Goal: Transaction & Acquisition: Purchase product/service

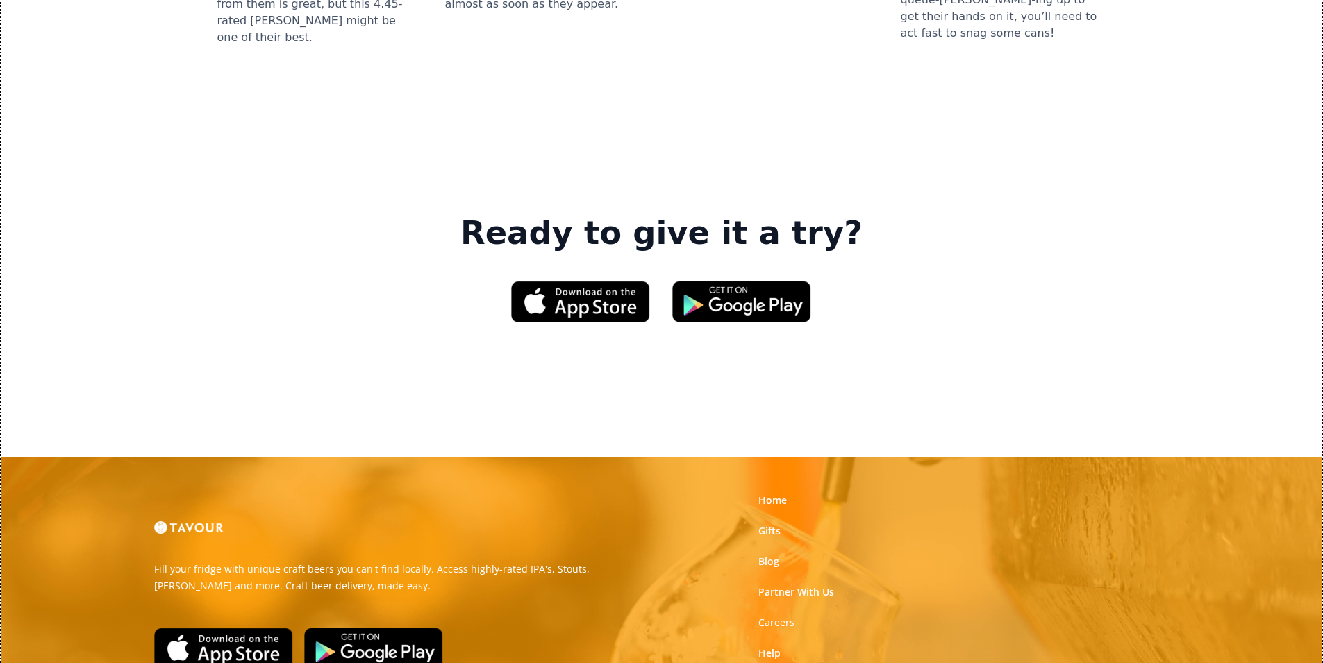
scroll to position [2102, 0]
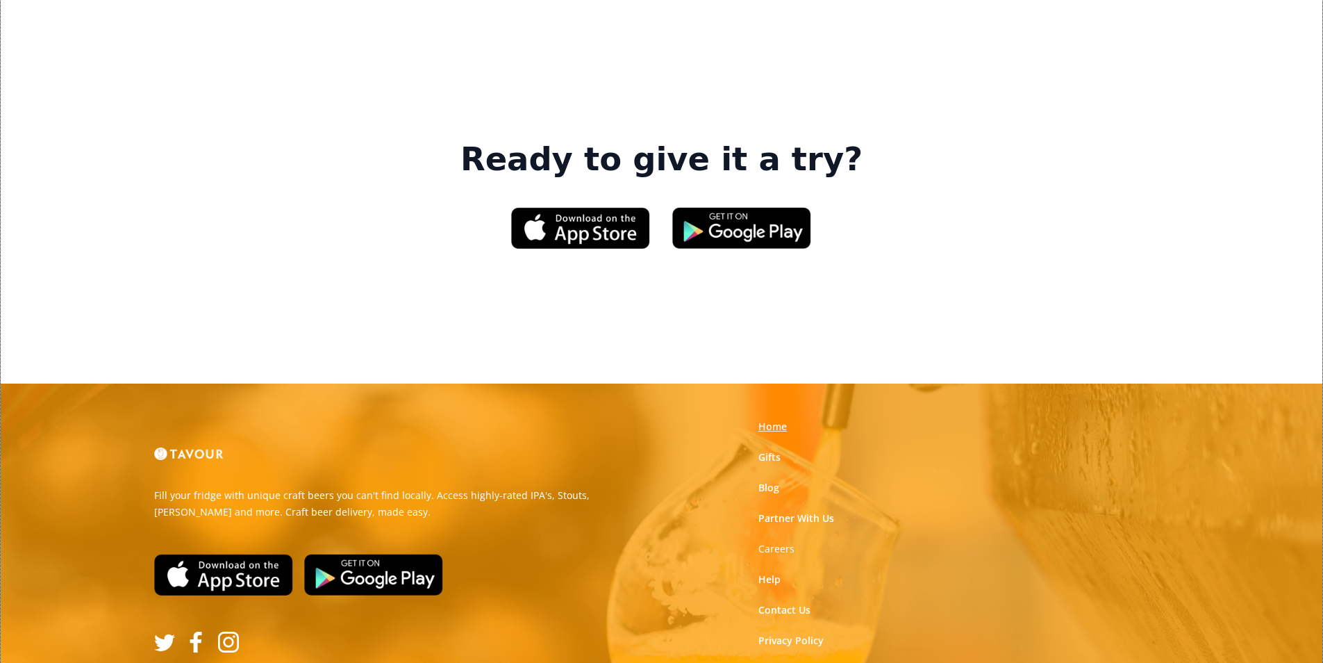
click at [763, 419] on link "Home" at bounding box center [772, 426] width 28 height 14
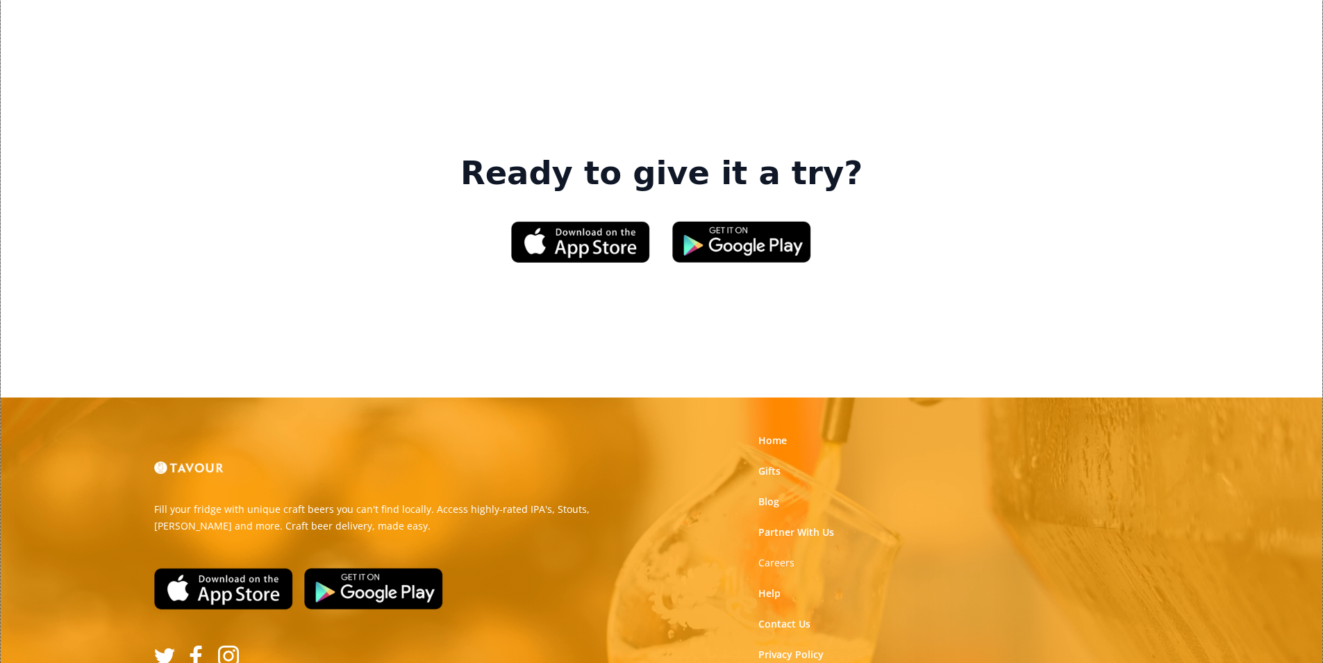
scroll to position [2102, 0]
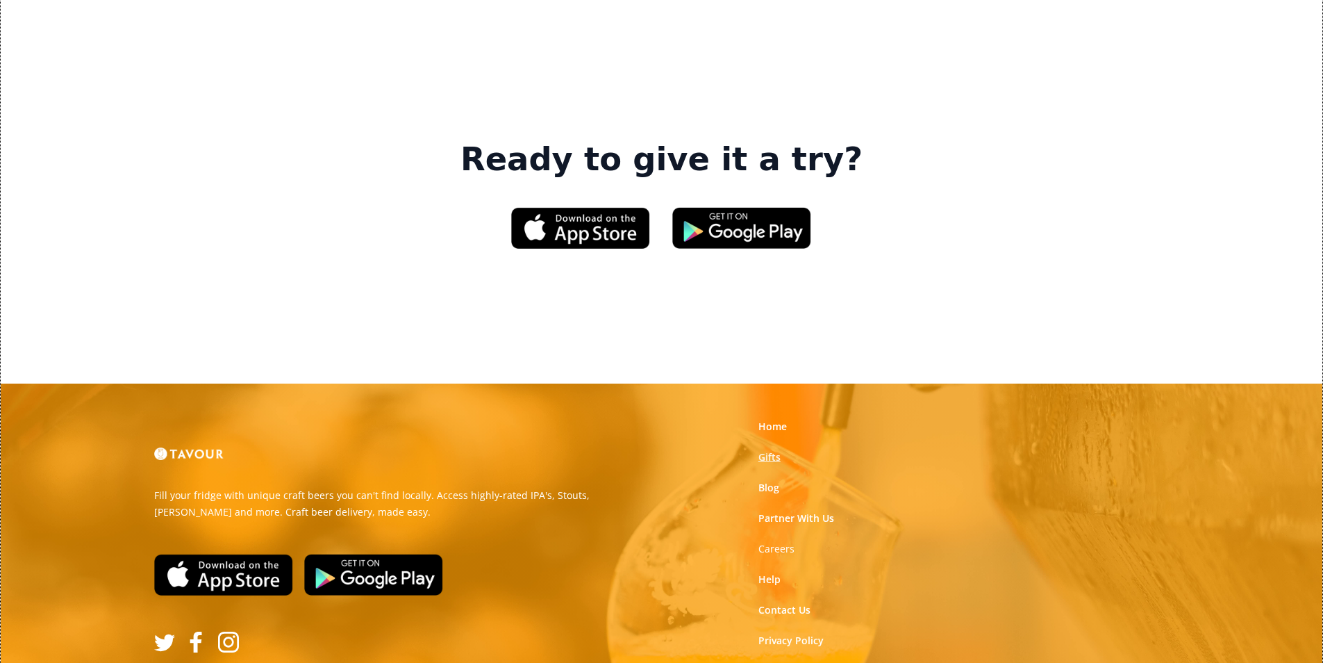
click at [773, 450] on link "Gifts" at bounding box center [769, 457] width 22 height 14
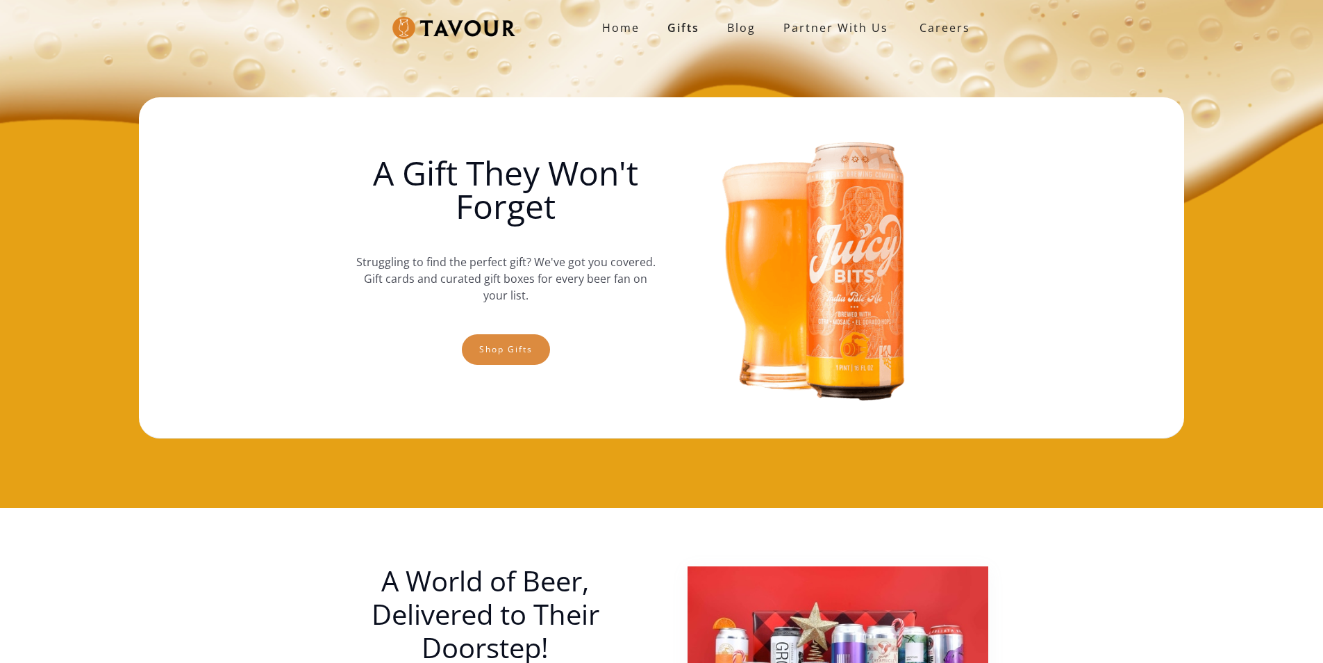
click at [490, 343] on link "Shop gifts" at bounding box center [506, 349] width 88 height 31
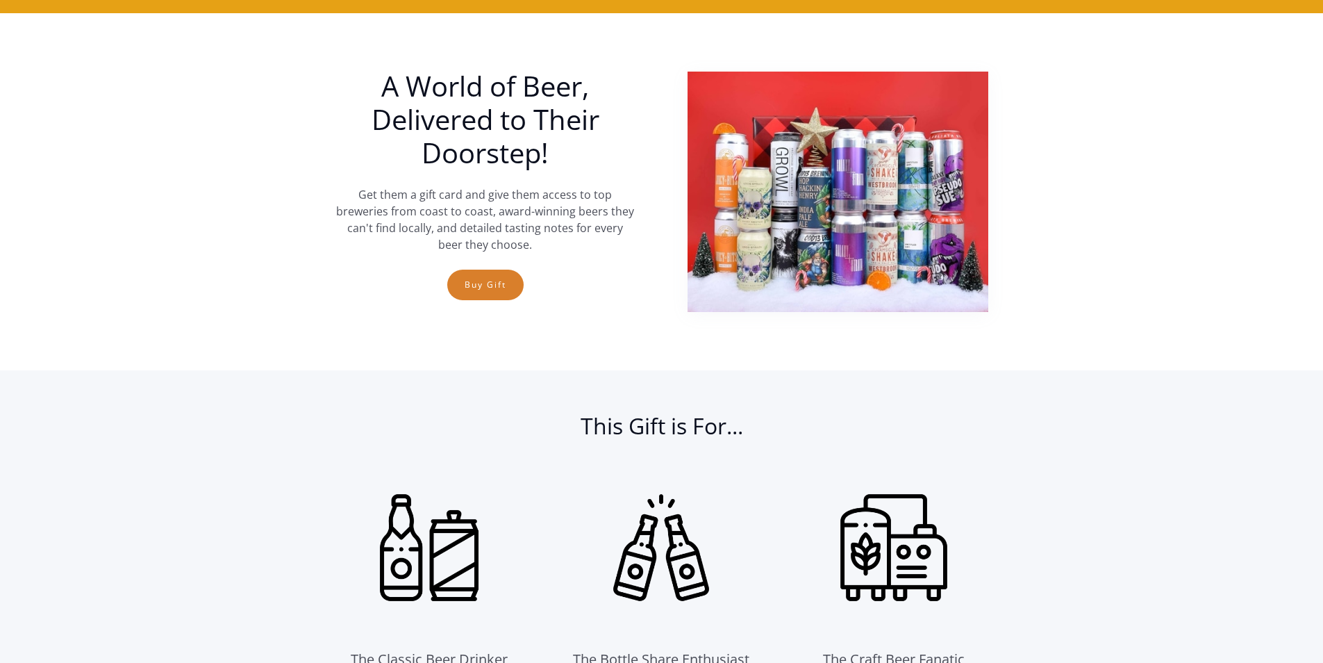
scroll to position [508, 0]
